Goal: Navigation & Orientation: Find specific page/section

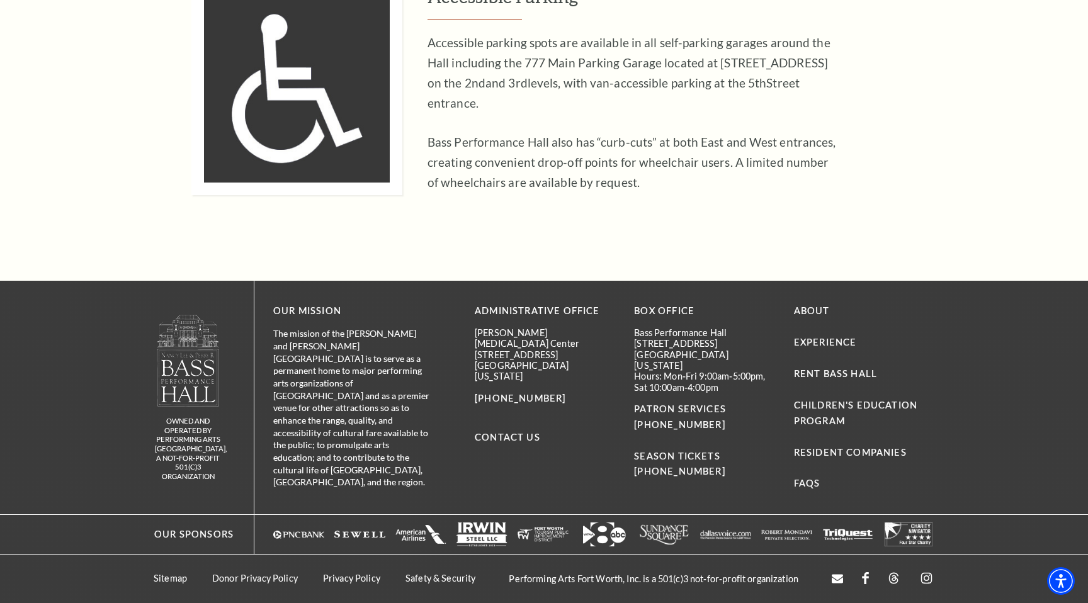
scroll to position [1268, 0]
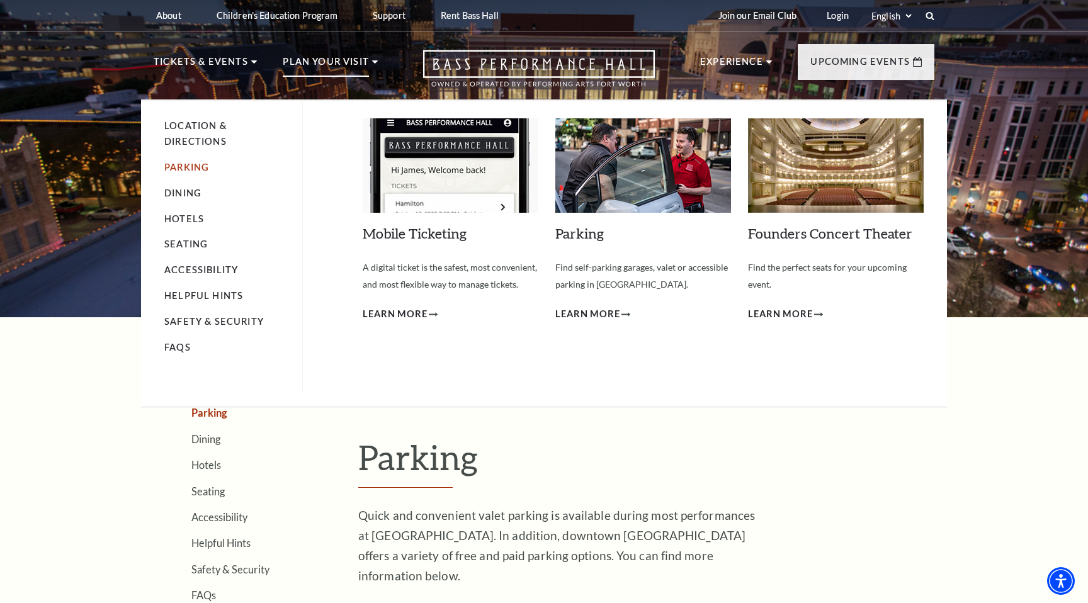
click at [188, 167] on link "Parking" at bounding box center [186, 167] width 45 height 11
